Goal: Check status: Check status

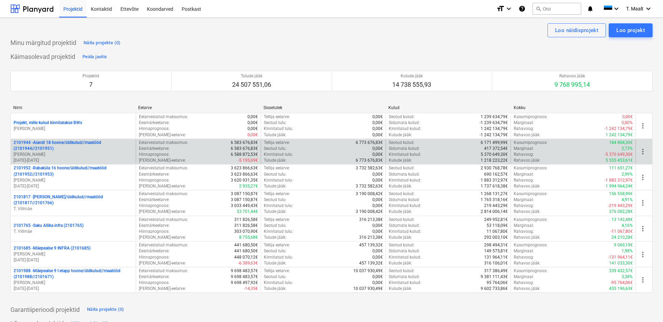
click at [54, 143] on p "2101944 - Aiandi 18 hoone/üldkulud//maatööd (2101944//2101951)" at bounding box center [73, 146] width 119 height 12
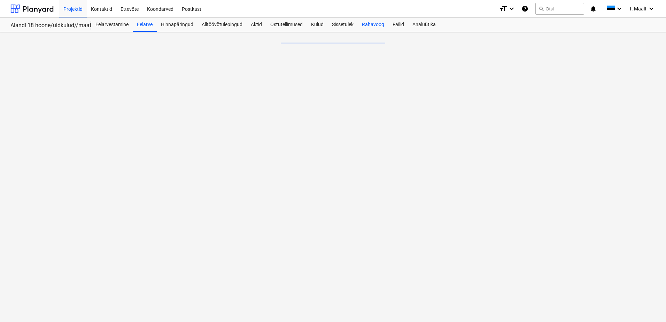
click at [378, 24] on div "Rahavoog" at bounding box center [373, 25] width 31 height 14
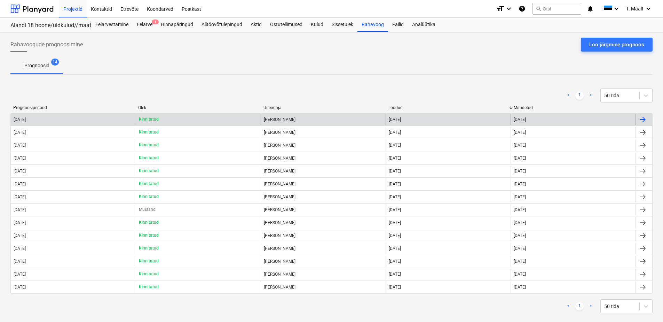
click at [26, 123] on div "[DATE]" at bounding box center [73, 119] width 125 height 11
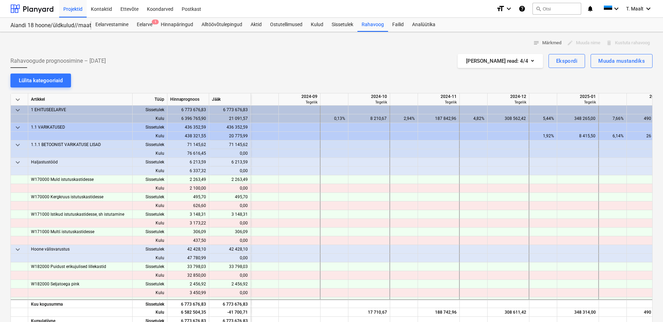
scroll to position [0, 905]
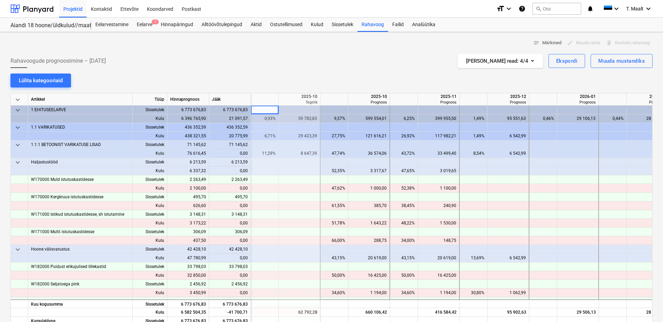
click at [446, 115] on div "399 955,50" at bounding box center [439, 118] width 36 height 9
click at [379, 117] on div "599 554,01" at bounding box center [369, 118] width 36 height 9
click at [587, 113] on div at bounding box center [578, 109] width 42 height 9
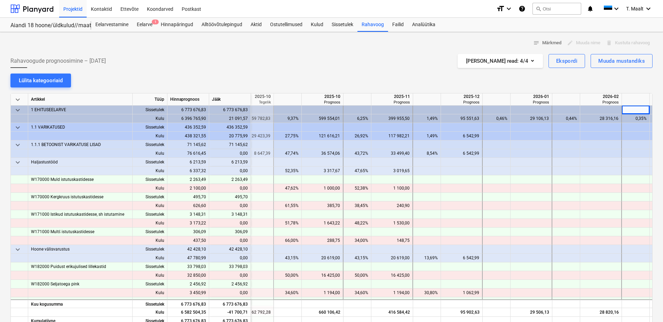
scroll to position [0, 994]
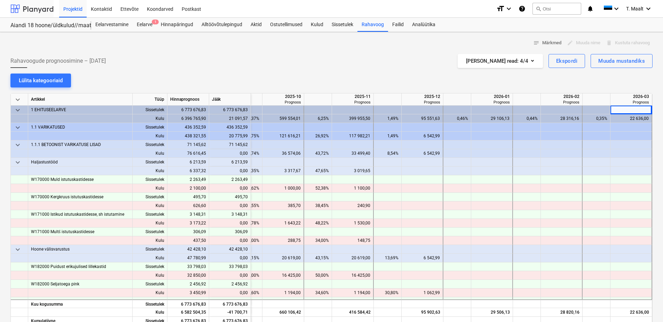
click at [43, 5] on div at bounding box center [31, 8] width 43 height 17
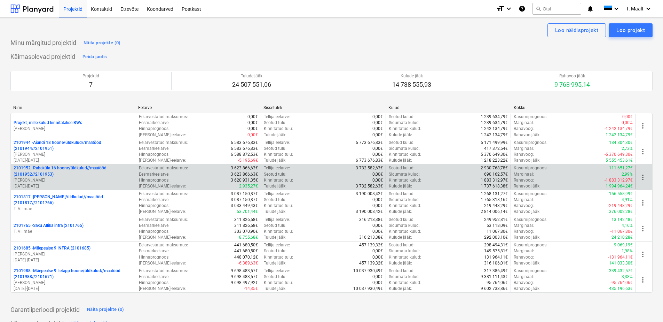
click at [82, 167] on p "2101952 - Rabaküla 16 hoone/üldkulud//maatööd (2101952//2101953)" at bounding box center [73, 171] width 119 height 12
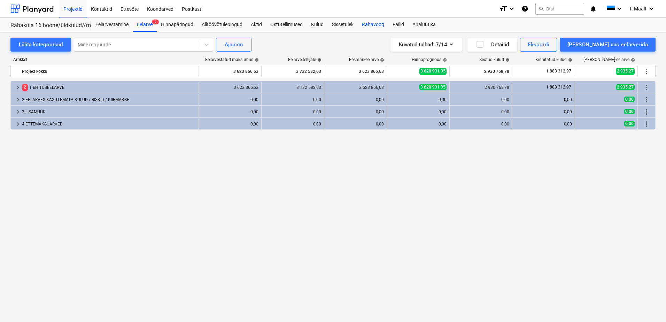
click at [378, 22] on div "Rahavoog" at bounding box center [373, 25] width 31 height 14
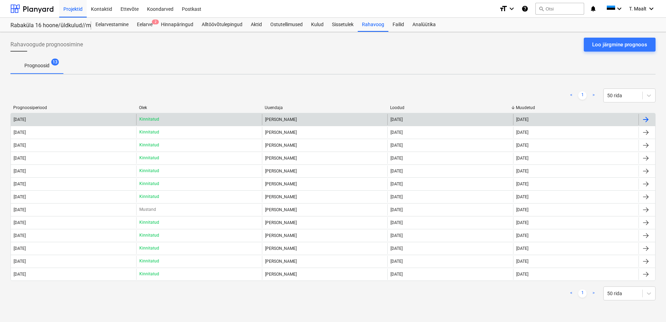
click at [57, 116] on div "[DATE]" at bounding box center [73, 119] width 125 height 11
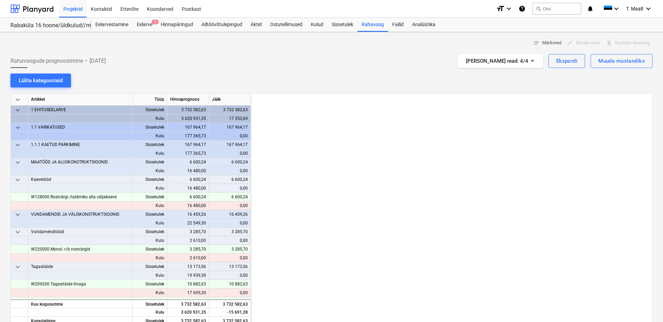
scroll to position [0, 835]
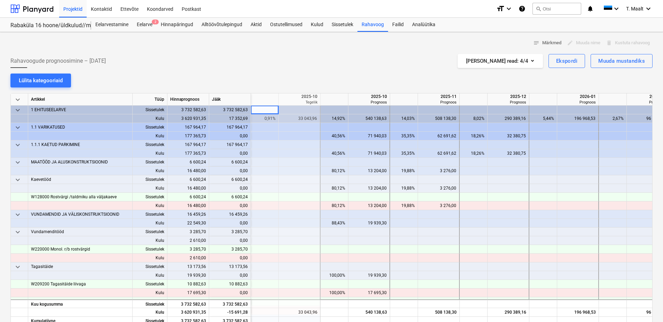
click at [361, 116] on div "540 138,63" at bounding box center [369, 118] width 36 height 9
drag, startPoint x: 438, startPoint y: 115, endPoint x: 491, endPoint y: 117, distance: 53.3
click at [438, 116] on div "508 138,30" at bounding box center [439, 118] width 36 height 9
click at [491, 115] on div "290 389,16" at bounding box center [509, 118] width 36 height 9
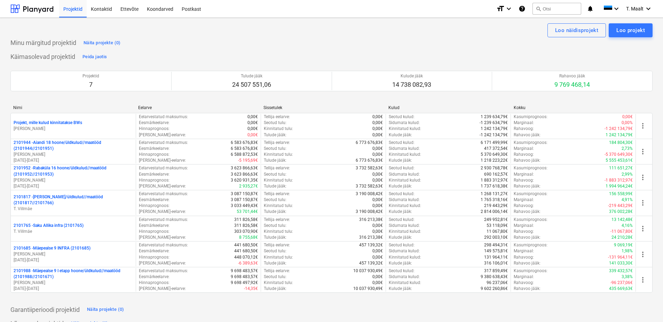
click at [87, 275] on p "2101988 - Mäepealse 9 I etapp hoone/üldkulud//maatööd (2101988//2101671)" at bounding box center [73, 274] width 119 height 12
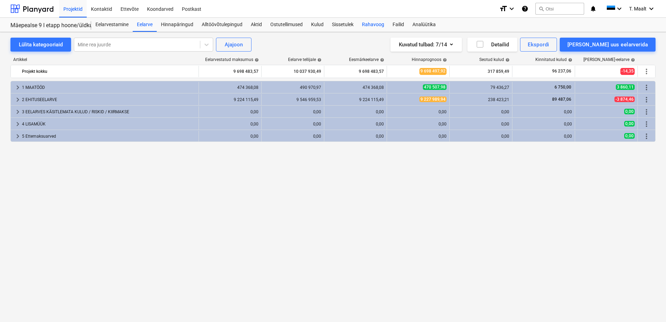
click at [372, 25] on div "Rahavoog" at bounding box center [373, 25] width 31 height 14
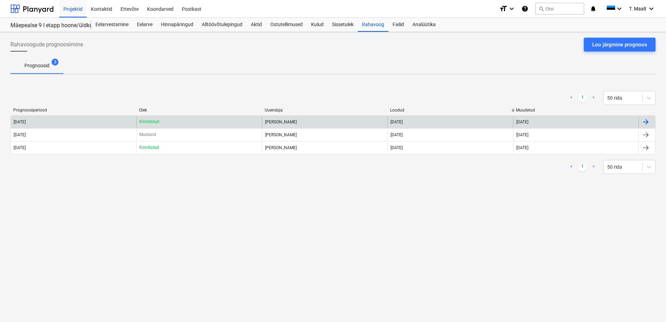
click at [74, 120] on div "[DATE]" at bounding box center [73, 121] width 125 height 11
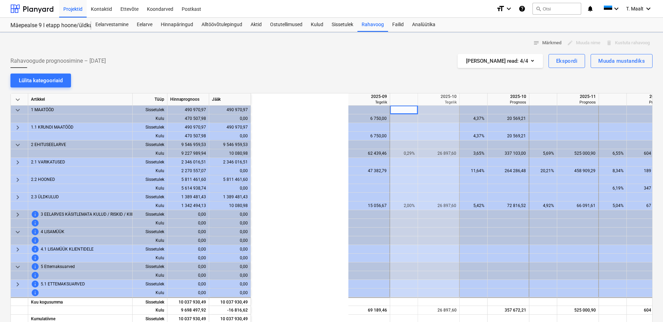
scroll to position [0, 139]
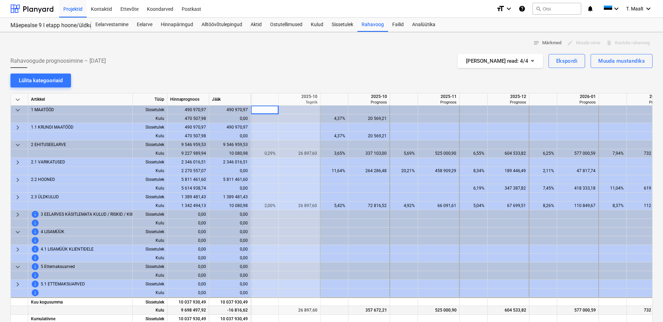
click at [358, 310] on div "357 672,21" at bounding box center [369, 310] width 36 height 9
drag, startPoint x: 555, startPoint y: 310, endPoint x: 559, endPoint y: 310, distance: 4.5
click at [555, 310] on div at bounding box center [543, 310] width 28 height 9
click at [589, 311] on div "577 000,59" at bounding box center [578, 310] width 36 height 9
click at [639, 312] on div "732 374,81" at bounding box center [648, 310] width 36 height 9
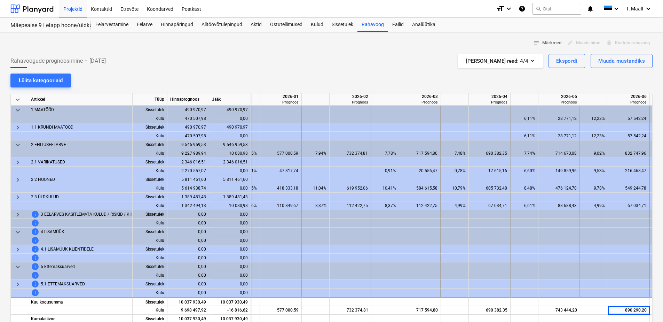
scroll to position [0, 464]
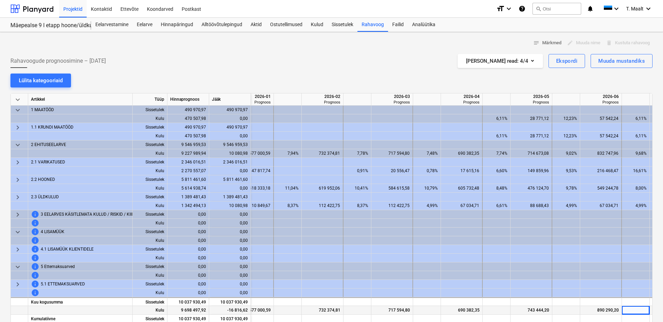
click at [605, 307] on div "890 290,20" at bounding box center [601, 310] width 36 height 9
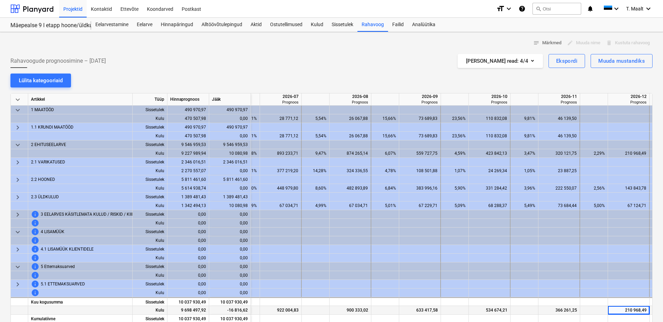
click at [628, 311] on div "210 968,49" at bounding box center [629, 310] width 36 height 9
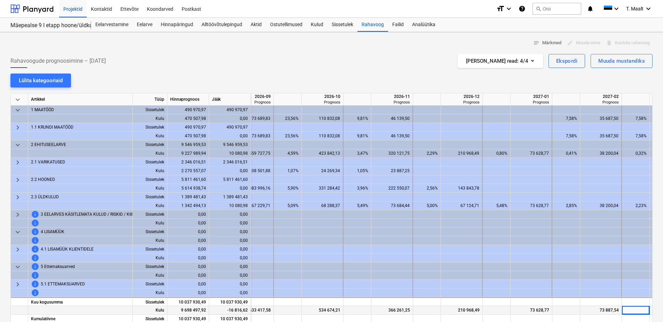
scroll to position [0, 1063]
